Goal: Task Accomplishment & Management: Use online tool/utility

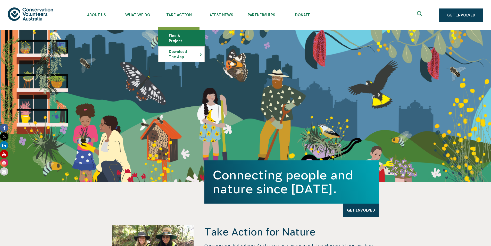
click at [170, 33] on link "Find a project" at bounding box center [181, 38] width 46 height 15
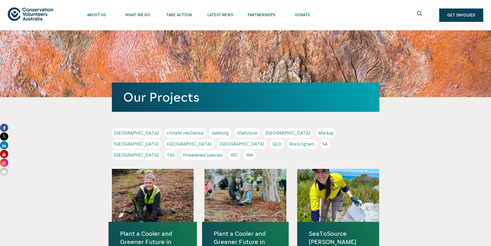
click at [161, 139] on link "[GEOGRAPHIC_DATA]" at bounding box center [136, 144] width 49 height 10
